Goal: Task Accomplishment & Management: Complete application form

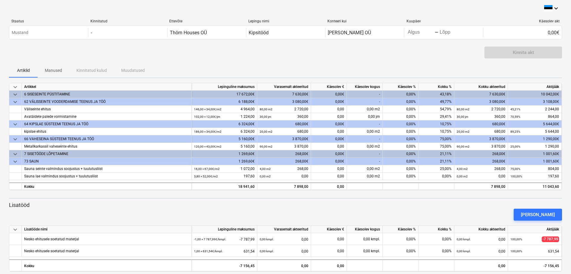
scroll to position [7, 0]
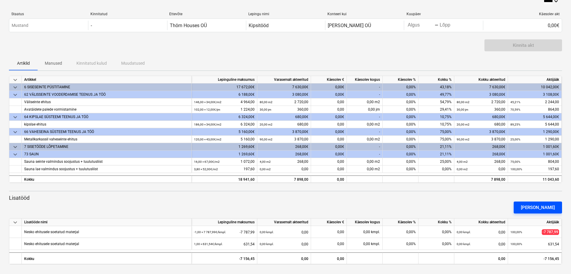
click at [540, 208] on div "[PERSON_NAME]" at bounding box center [538, 208] width 34 height 8
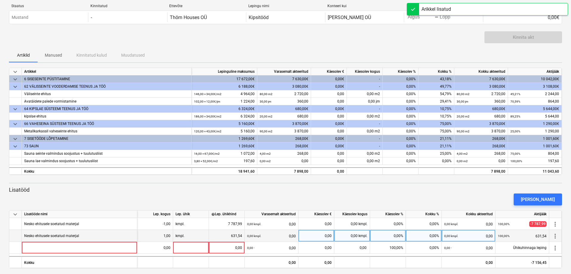
scroll to position [19, 0]
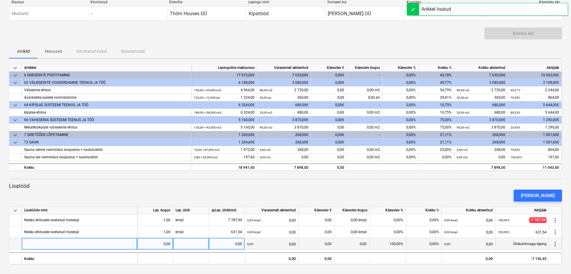
click at [69, 243] on div at bounding box center [79, 244] width 115 height 12
click at [69, 243] on input at bounding box center [79, 244] width 115 height 12
type input "Lisatööd"
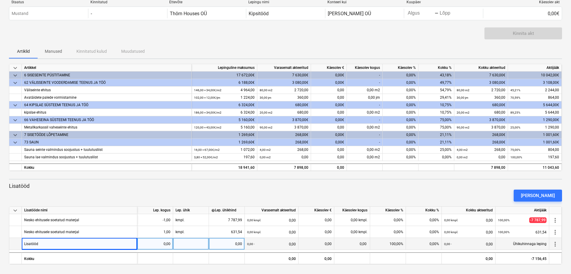
click at [163, 243] on div "0,00" at bounding box center [155, 244] width 31 height 12
type input "21"
click at [189, 243] on div at bounding box center [191, 244] width 36 height 12
type input "20"
click at [200, 246] on div "20" at bounding box center [191, 244] width 36 height 12
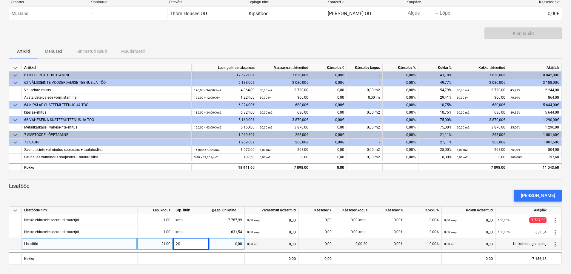
type input "1"
click at [222, 247] on div "0,00" at bounding box center [226, 244] width 31 height 12
type input "20"
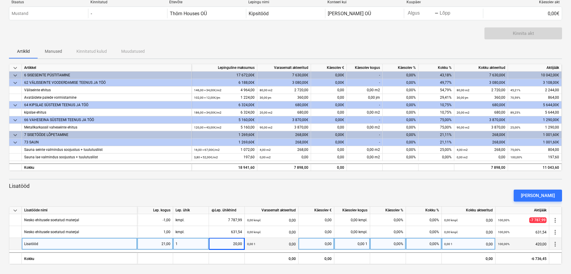
click at [91, 245] on div "Lisatööd" at bounding box center [79, 244] width 115 height 12
click at [83, 244] on input "Lisatööd" at bounding box center [79, 244] width 115 height 12
type input "Lisatööd tunnid"
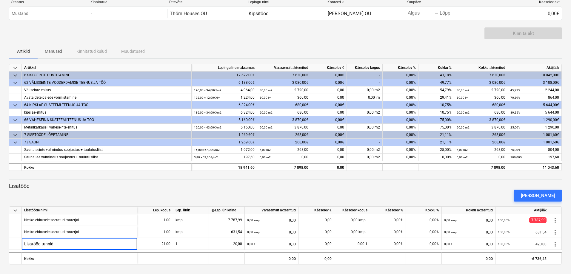
click at [109, 190] on div "[PERSON_NAME]" at bounding box center [286, 195] width 558 height 17
click at [554, 195] on div "[PERSON_NAME]" at bounding box center [538, 196] width 34 height 8
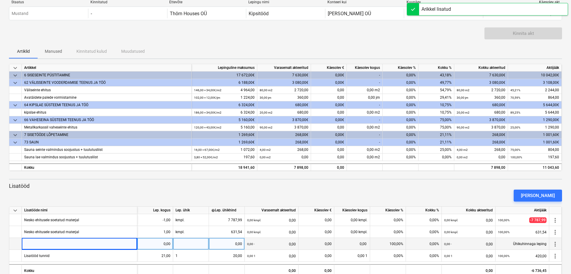
click at [94, 244] on div at bounding box center [79, 244] width 115 height 12
type input "Luukide paigaldus"
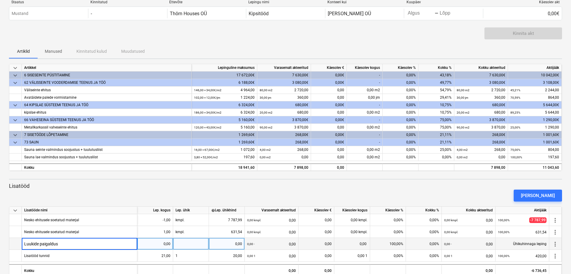
click at [102, 187] on div "[PERSON_NAME]" at bounding box center [286, 195] width 558 height 17
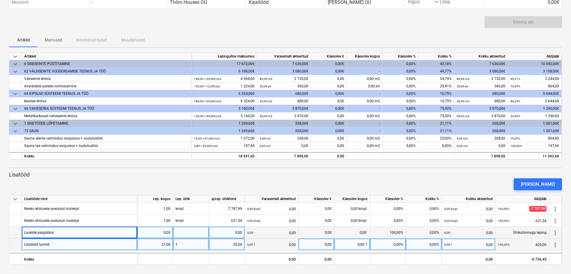
scroll to position [31, 0]
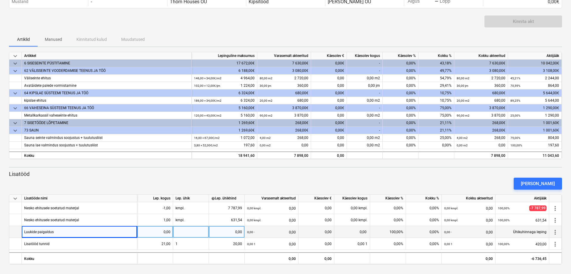
click at [170, 230] on div "0,00" at bounding box center [155, 232] width 31 height 12
type input "3"
click at [195, 233] on div at bounding box center [191, 232] width 36 height 12
type input "1"
click at [233, 232] on div "0,00" at bounding box center [226, 232] width 31 height 12
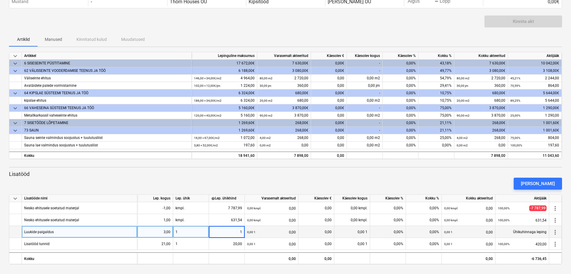
type input "15"
click at [541, 182] on div "[PERSON_NAME]" at bounding box center [538, 184] width 34 height 8
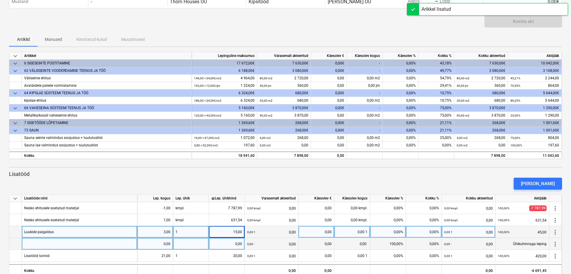
click at [76, 244] on div at bounding box center [79, 244] width 115 height 12
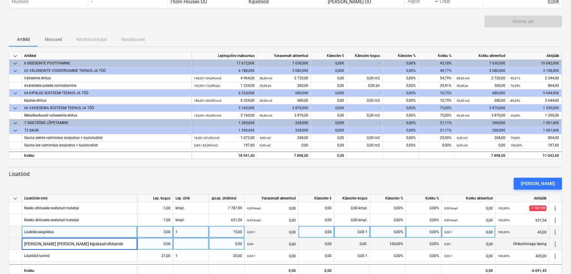
type input "[PERSON_NAME] [PERSON_NAME] kipskasti ehitamine"
click at [143, 246] on div "0,00" at bounding box center [155, 244] width 31 height 12
click at [233, 244] on div "0,00" at bounding box center [226, 244] width 31 height 12
click at [241, 183] on div "[PERSON_NAME]" at bounding box center [286, 183] width 558 height 17
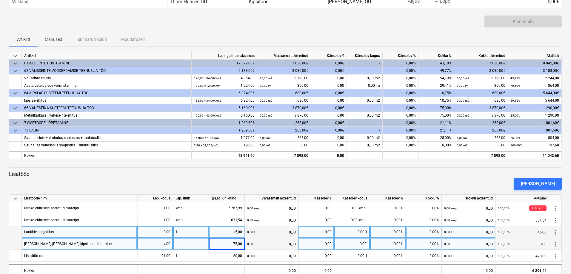
click at [291, 179] on div "[PERSON_NAME]" at bounding box center [286, 183] width 558 height 17
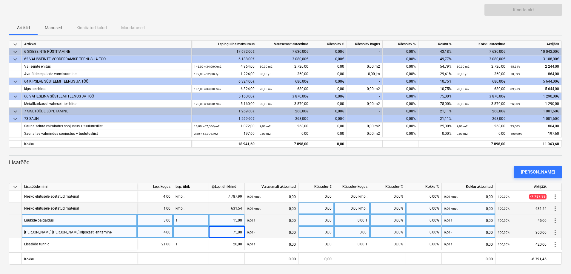
scroll to position [43, 0]
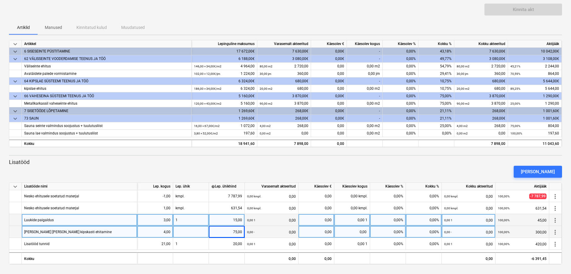
click at [196, 231] on div at bounding box center [191, 232] width 36 height 12
type input "1"
click at [545, 166] on button "[PERSON_NAME]" at bounding box center [537, 172] width 48 height 12
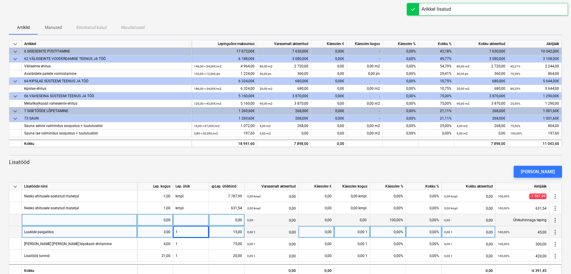
click at [85, 220] on div at bounding box center [79, 220] width 115 height 12
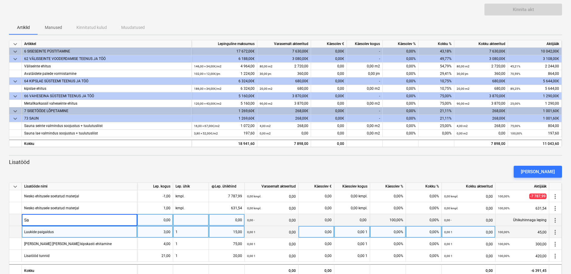
type input "S"
type input "Karbikute ehitamine"
click at [152, 219] on div "0,00" at bounding box center [155, 220] width 31 height 12
type input "1"
click at [191, 221] on div at bounding box center [191, 220] width 36 height 12
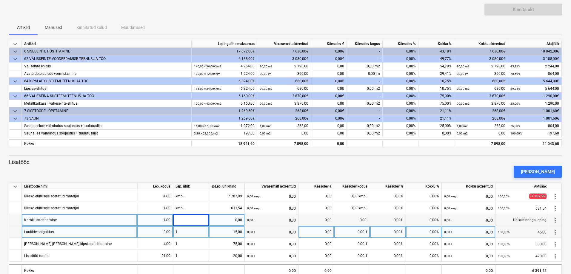
type input "1"
click at [231, 220] on div "0,00" at bounding box center [226, 220] width 31 height 12
type input "30"
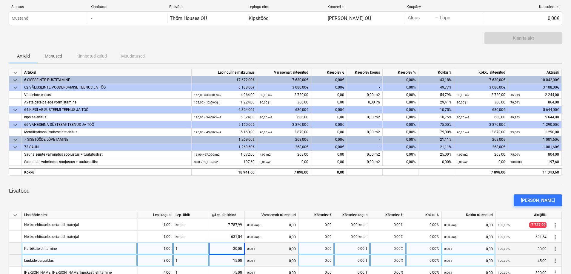
scroll to position [0, 0]
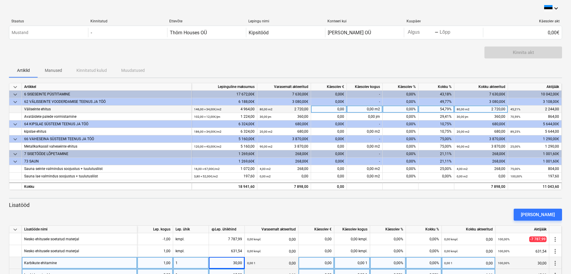
click at [336, 109] on div "0,00" at bounding box center [329, 109] width 36 height 7
type input "2720"
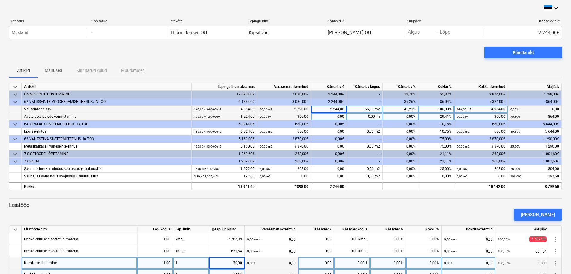
click at [337, 114] on div "0,00" at bounding box center [329, 116] width 36 height 7
type input "864"
click at [336, 121] on div "0,00€" at bounding box center [329, 124] width 36 height 7
click at [335, 125] on div "0,00€" at bounding box center [329, 124] width 36 height 7
click at [329, 123] on div "0,00€" at bounding box center [329, 124] width 36 height 7
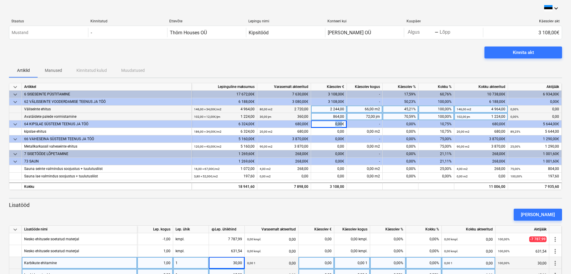
click at [329, 123] on div "0,00€" at bounding box center [329, 124] width 36 height 7
click at [360, 119] on div "72,00 jm" at bounding box center [365, 116] width 36 height 7
click at [339, 122] on div "0,00€" at bounding box center [329, 124] width 36 height 7
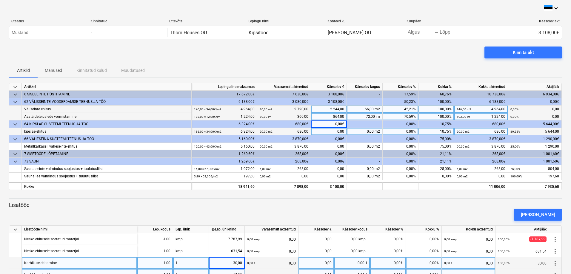
click at [337, 132] on div "0,00" at bounding box center [329, 131] width 36 height 7
type input "5644"
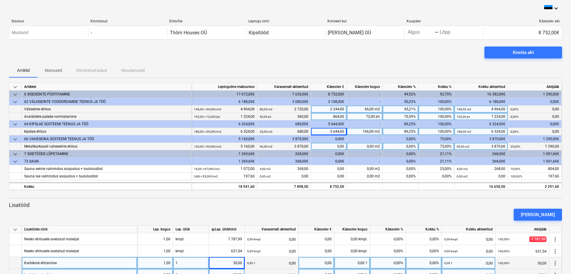
click at [334, 149] on div "0,00" at bounding box center [329, 146] width 36 height 7
type input "1290"
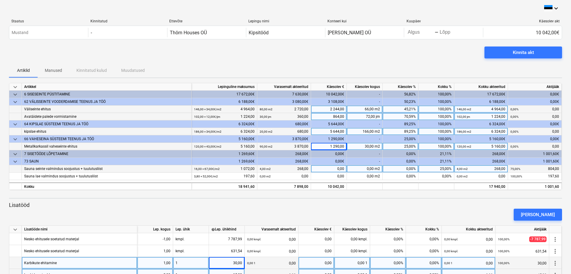
click at [330, 168] on div "0,00" at bounding box center [329, 168] width 36 height 7
type input "804"
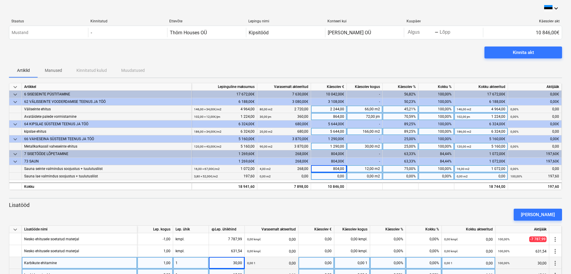
click at [332, 176] on div "0,00" at bounding box center [329, 176] width 36 height 7
type input "197,60"
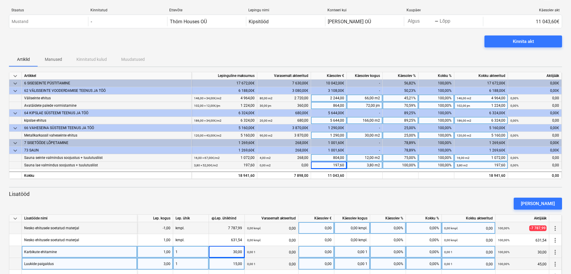
scroll to position [55, 0]
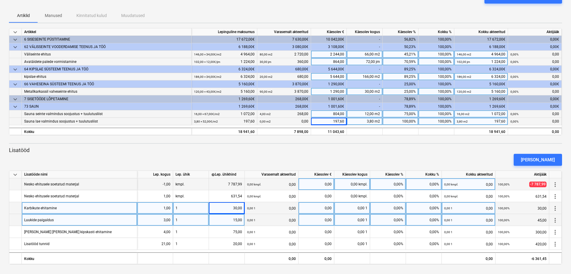
click at [420, 183] on div "0,00%" at bounding box center [424, 184] width 36 height 12
type input "100"
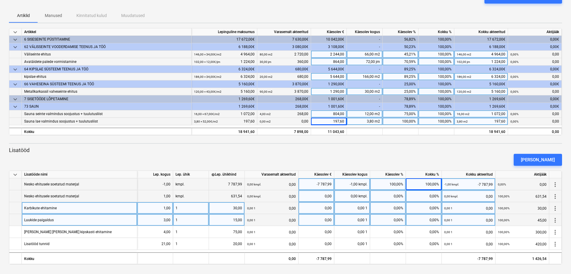
click at [419, 196] on div "0,00%" at bounding box center [424, 196] width 36 height 12
type input "100"
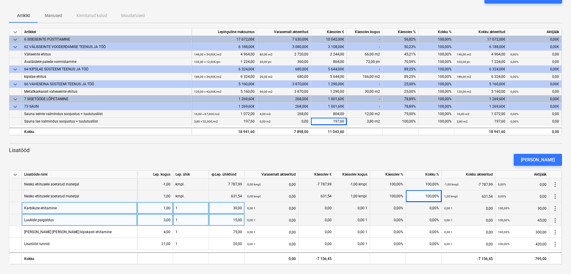
click at [421, 210] on div "0,00%" at bounding box center [424, 208] width 36 height 12
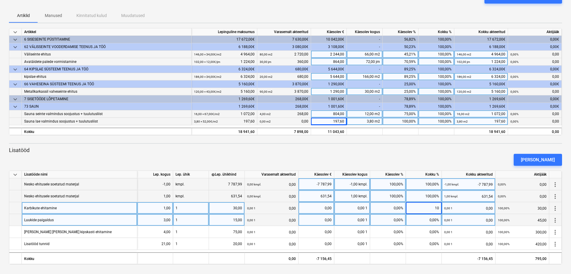
type input "100"
click at [421, 220] on div "0,00%" at bounding box center [424, 220] width 36 height 12
type input "100"
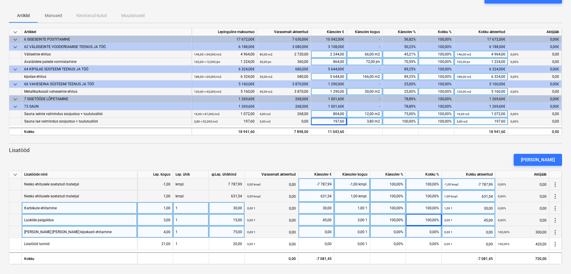
click at [419, 232] on div "0,00%" at bounding box center [424, 232] width 36 height 12
type input "100"
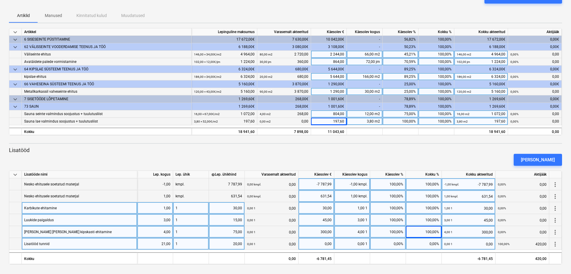
click at [416, 244] on div "0,00%" at bounding box center [424, 244] width 36 height 12
type input "100"
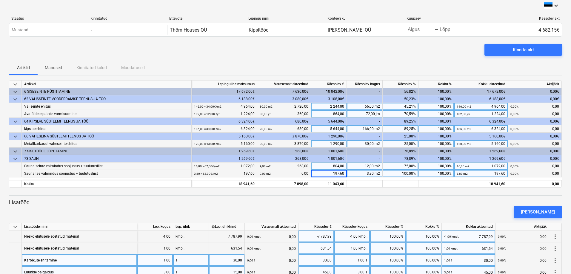
scroll to position [0, 0]
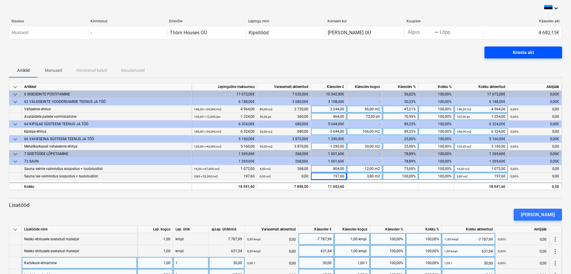
click at [524, 49] on div "Kinnita akt" at bounding box center [522, 53] width 21 height 8
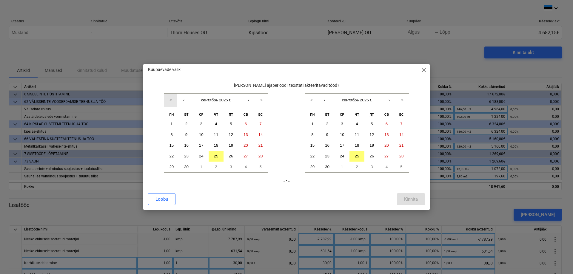
click at [169, 101] on button "«" at bounding box center [170, 100] width 13 height 13
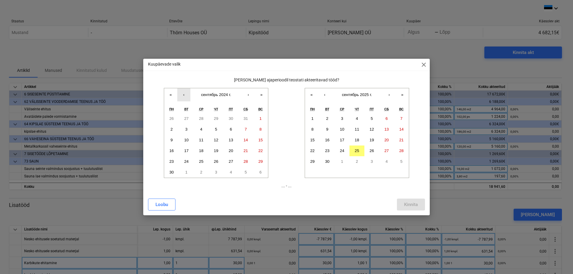
click at [186, 95] on button "‹" at bounding box center [183, 94] width 13 height 13
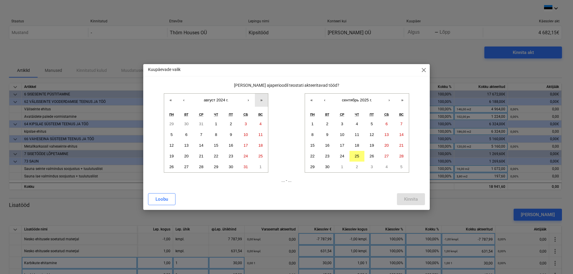
click at [262, 98] on button "»" at bounding box center [261, 100] width 13 height 13
click at [169, 165] on abbr "25" at bounding box center [171, 167] width 4 height 4
click at [356, 155] on abbr "25" at bounding box center [357, 156] width 4 height 4
click at [410, 199] on div "Kinnita" at bounding box center [411, 199] width 14 height 8
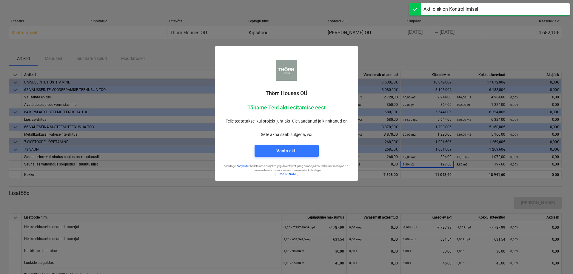
click at [412, 51] on div at bounding box center [286, 137] width 573 height 274
click at [434, 34] on div at bounding box center [286, 137] width 573 height 274
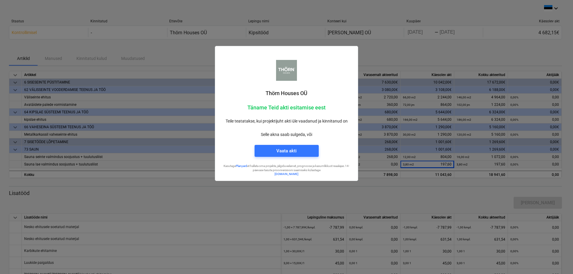
click at [441, 31] on div at bounding box center [286, 137] width 573 height 274
click at [300, 150] on span "Vaata akti" at bounding box center [287, 151] width 50 height 8
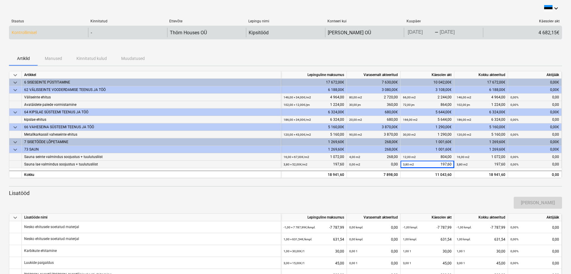
click at [461, 33] on div "[DATE] Press the down arrow key to interact with the calendar and select a date…" at bounding box center [436, 32] width 60 height 8
click at [467, 32] on div "[DATE] Press the down arrow key to interact with the calendar and select a date…" at bounding box center [443, 33] width 79 height 10
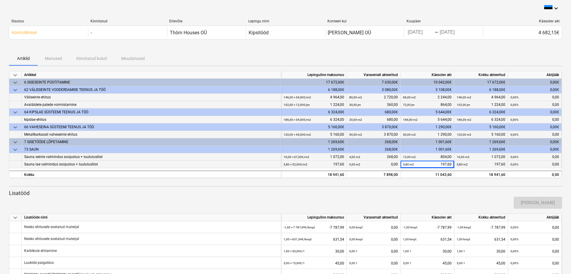
click at [431, 53] on div "Artiklid Manused Kinnitatud kulud Muudatused" at bounding box center [285, 58] width 553 height 14
